Goal: Register for event/course

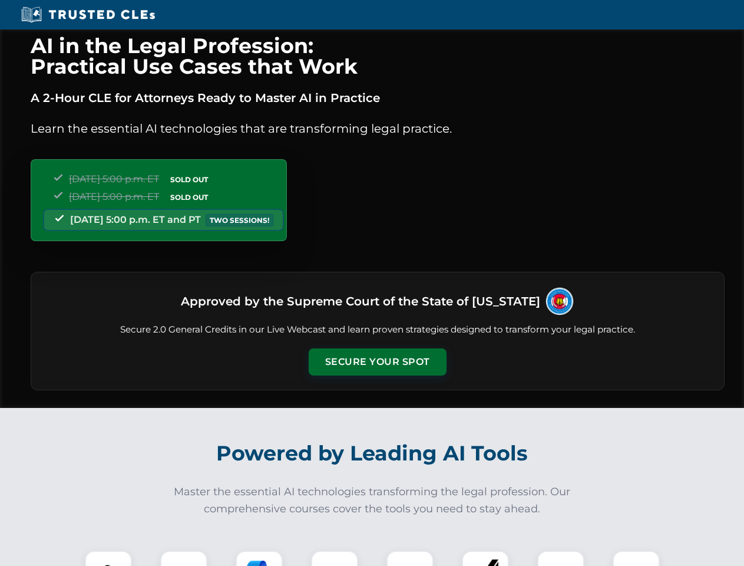
click at [377, 362] on button "Secure Your Spot" at bounding box center [378, 361] width 138 height 27
click at [108, 558] on img at bounding box center [108, 574] width 34 height 34
click at [184, 558] on div at bounding box center [183, 573] width 47 height 47
click at [259, 558] on div at bounding box center [259, 573] width 47 height 47
